Goal: Information Seeking & Learning: Understand process/instructions

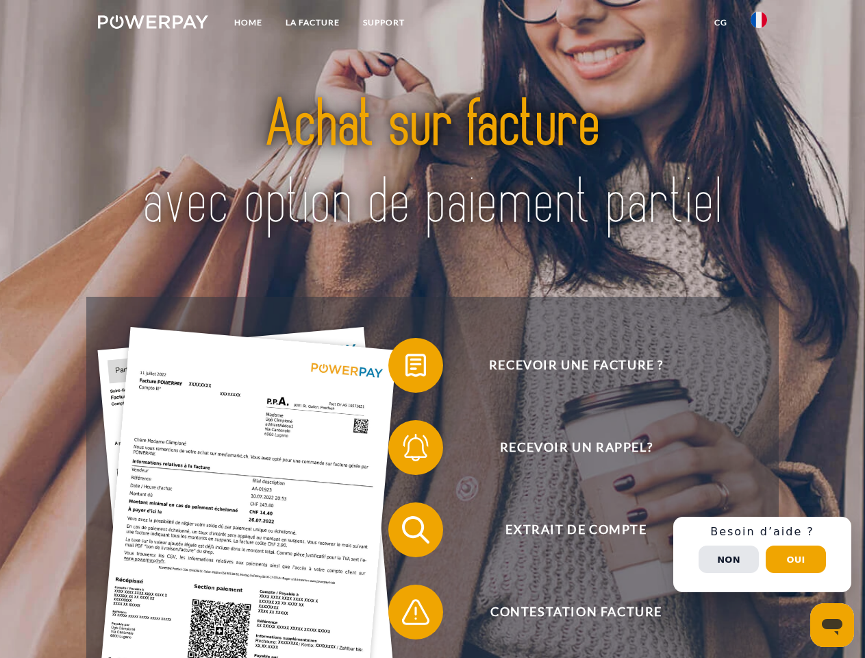
click at [153, 24] on img at bounding box center [153, 22] width 110 height 14
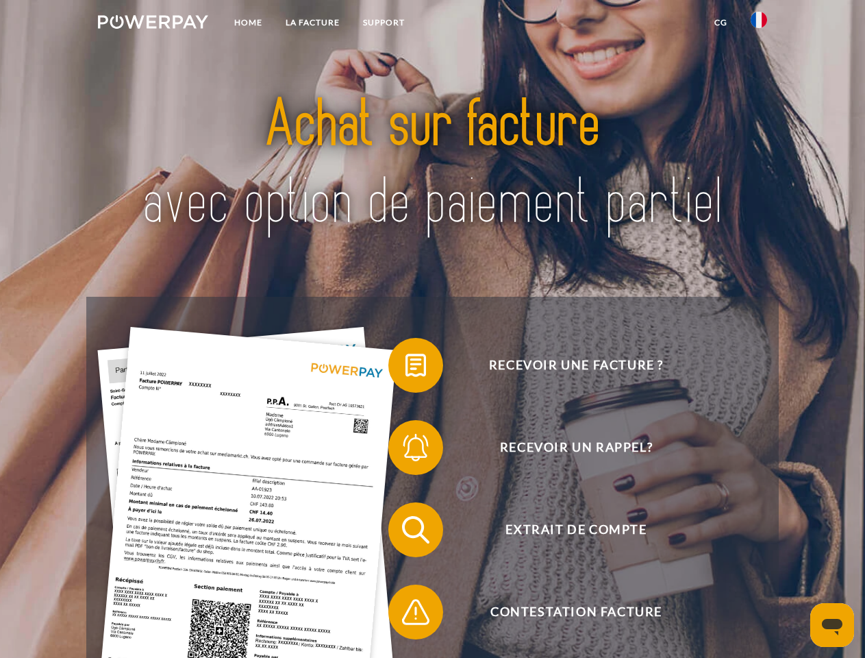
click at [759, 24] on img at bounding box center [759, 20] width 16 height 16
click at [721, 23] on link "CG" at bounding box center [721, 22] width 36 height 25
click at [406, 368] on span at bounding box center [395, 365] width 69 height 69
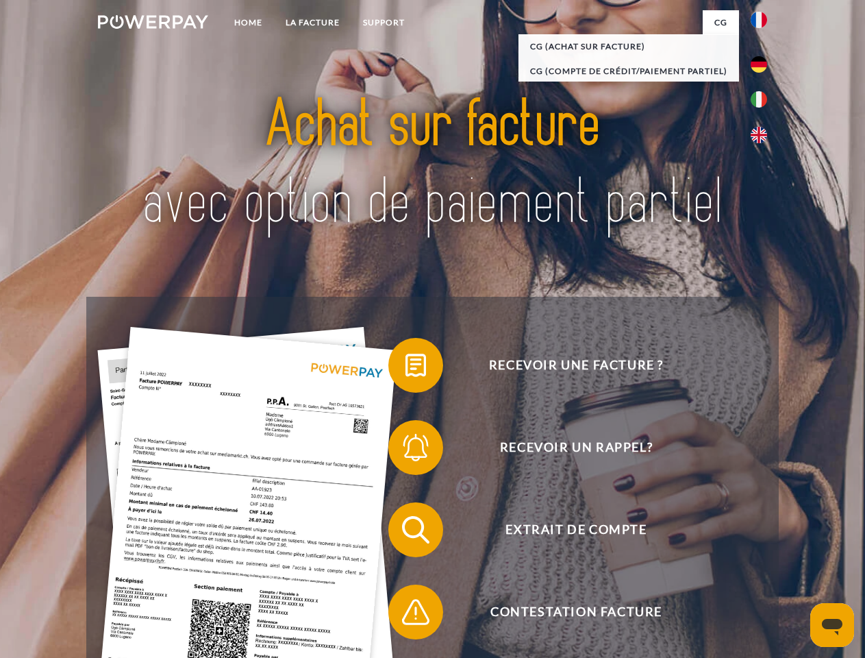
click at [406, 450] on span at bounding box center [395, 447] width 69 height 69
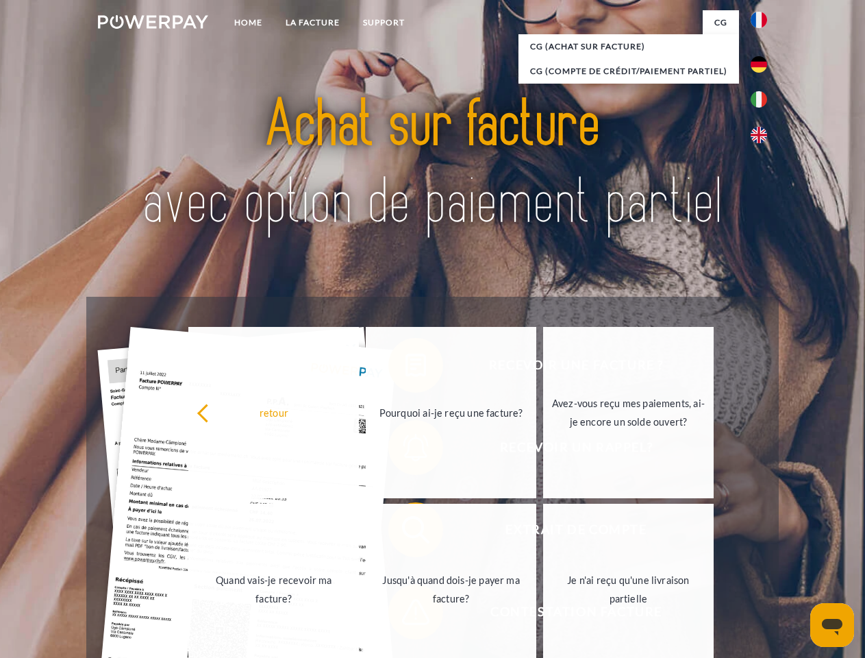
click at [406, 532] on link "Jusqu'à quand dois-je payer ma facture?" at bounding box center [451, 589] width 171 height 171
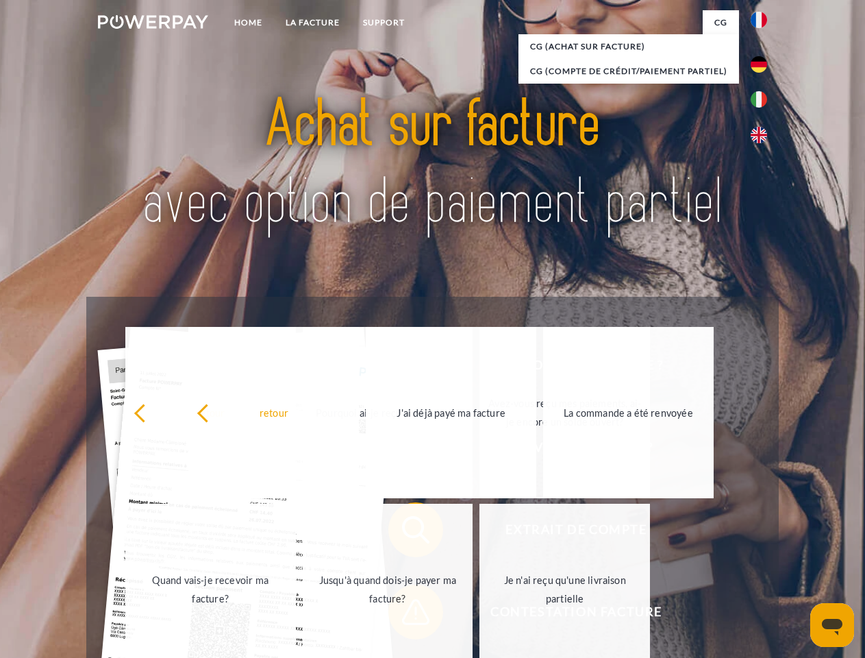
click at [406, 615] on span at bounding box center [395, 612] width 69 height 69
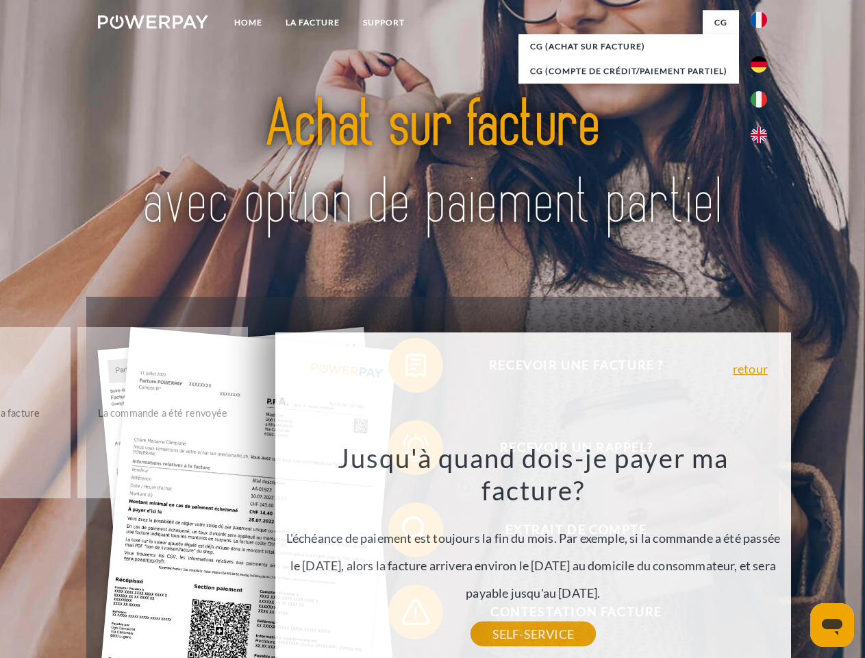
click at [763, 554] on div "Recevoir une facture ? Recevoir un rappel? Extrait de compte retour" at bounding box center [432, 571] width 692 height 548
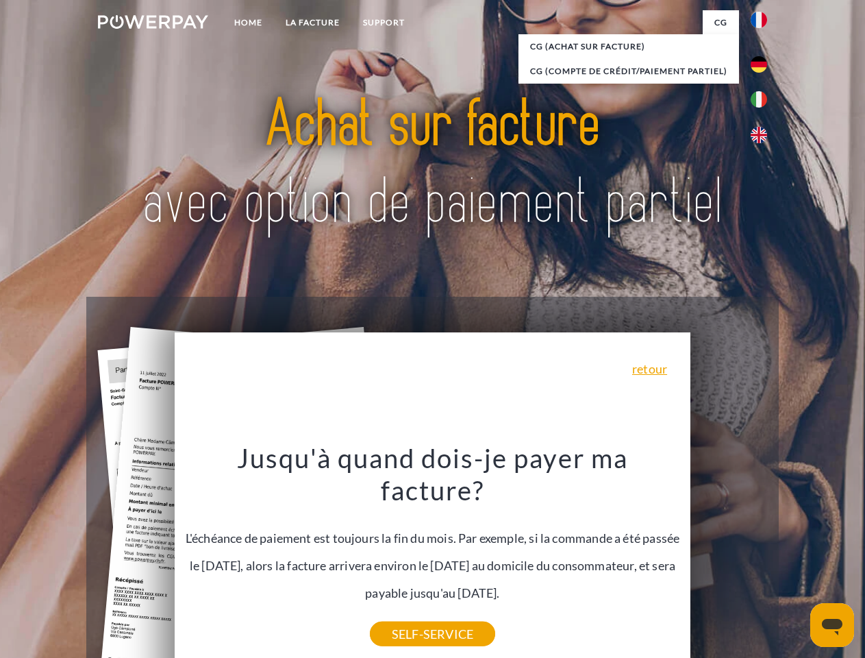
click at [729, 557] on span "Extrait de compte" at bounding box center [576, 529] width 336 height 55
click at [796, 559] on header "Home LA FACTURE Support" at bounding box center [432, 473] width 865 height 946
